Goal: Information Seeking & Learning: Learn about a topic

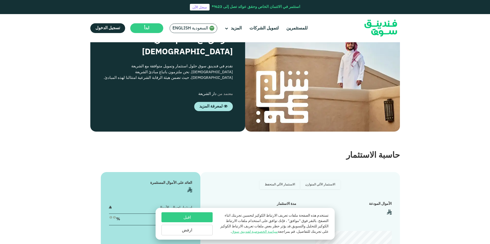
scroll to position [690, 0]
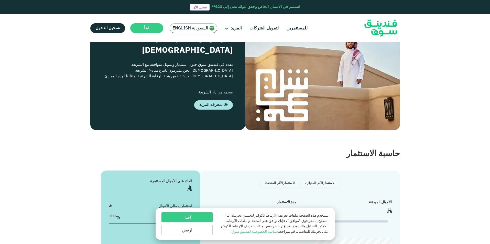
type tc-range-slider "4"
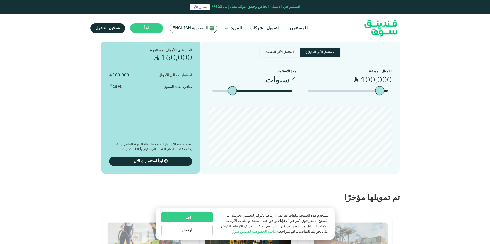
scroll to position [869, 0]
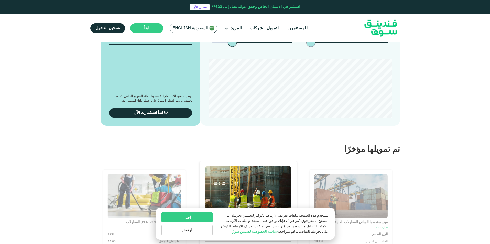
type tc-range-slider "1000000"
drag, startPoint x: 379, startPoint y: 127, endPoint x: 300, endPoint y: 131, distance: 79.6
click at [300, 51] on div "الأموال المودعة ʢ 1,000,000 مدة الاستثمار 4 سنوات" at bounding box center [299, 35] width 183 height 30
type tc-range-slider "5"
drag, startPoint x: 214, startPoint y: 131, endPoint x: 196, endPoint y: 132, distance: 17.7
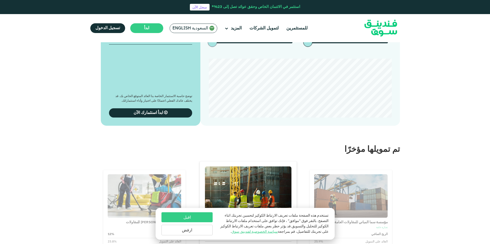
click at [196, 126] on div "الاستثمار الآلي المتوازن الاستثمار الآلي المتحفظ الأموال المودعة ʢ 1,000,000 5 …" at bounding box center [244, 58] width 309 height 134
type tc-range-slider "120000"
type tc-range-slider "100000"
drag, startPoint x: 305, startPoint y: 128, endPoint x: 379, endPoint y: 130, distance: 74.2
click at [379, 47] on div "amount slider" at bounding box center [379, 42] width 9 height 9
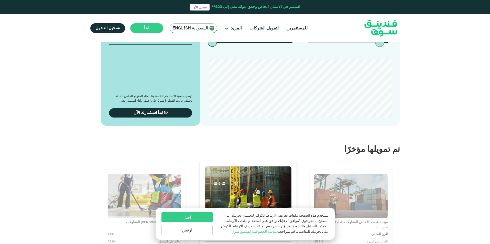
type tc-range-slider "1"
click at [292, 43] on div "date slider" at bounding box center [292, 42] width 0 height 2
type tc-range-slider "1000000"
drag, startPoint x: 381, startPoint y: 128, endPoint x: 294, endPoint y: 131, distance: 86.7
click at [294, 51] on div "الأموال المودعة ʢ 1,000,000 مدة الاستثمار سنة" at bounding box center [299, 35] width 183 height 30
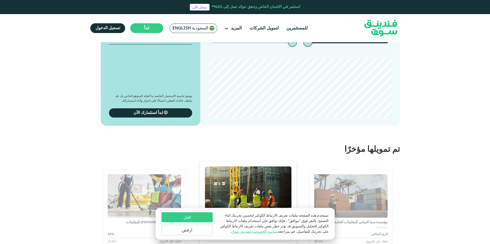
click at [295, 8] on label "الاستثمار الآلي المتحفظ" at bounding box center [279, 3] width 40 height 9
click at [337, 3] on input "الاستثمار الآلي المتحفظ" at bounding box center [338, 0] width 3 height 3
radio input "true"
type tc-range-slider "5"
drag, startPoint x: 295, startPoint y: 130, endPoint x: 200, endPoint y: 131, distance: 94.8
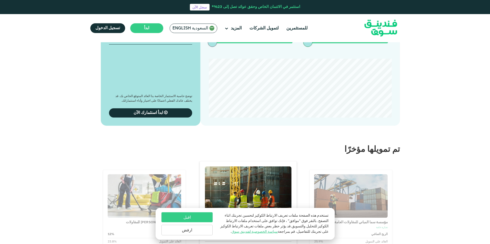
click at [200, 126] on div "الاستثمار الآلي المتوازن الاستثمار الآلي المتحفظ الأموال المودعة ʢ 1,000,000 5 …" at bounding box center [244, 58] width 309 height 134
click at [196, 213] on button "اقبل" at bounding box center [186, 217] width 51 height 10
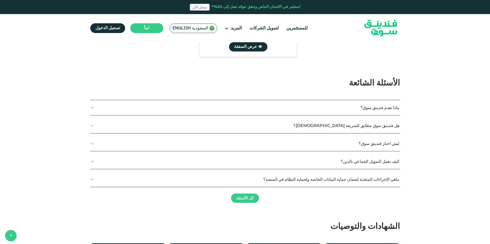
scroll to position [1048, 0]
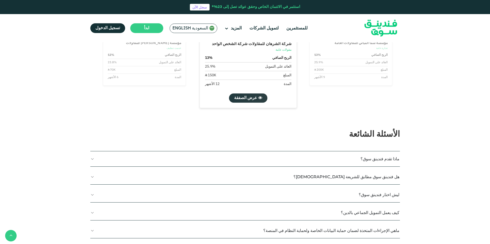
click at [240, 100] on span "عرض الصفقة" at bounding box center [245, 98] width 23 height 4
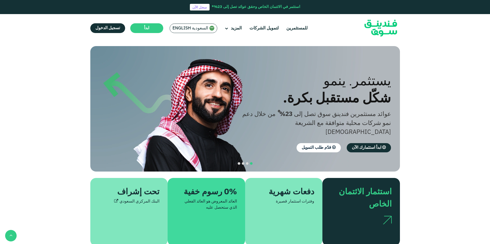
scroll to position [1048, 0]
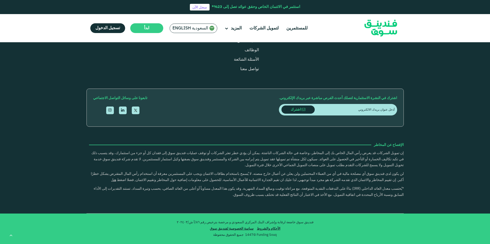
type tc-range-slider "4"
